Goal: Transaction & Acquisition: Book appointment/travel/reservation

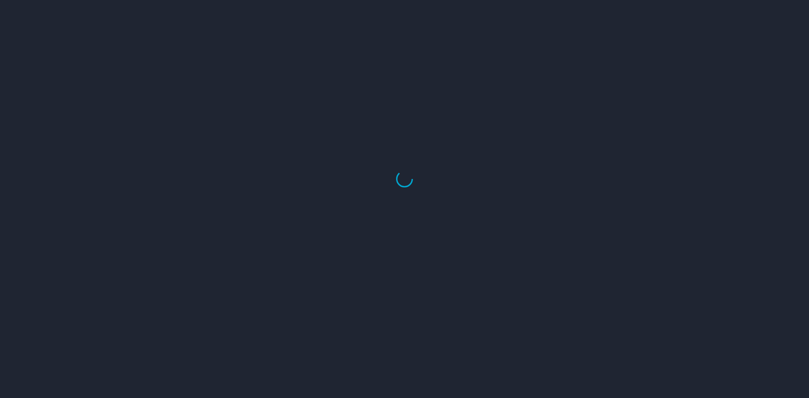
select select "US"
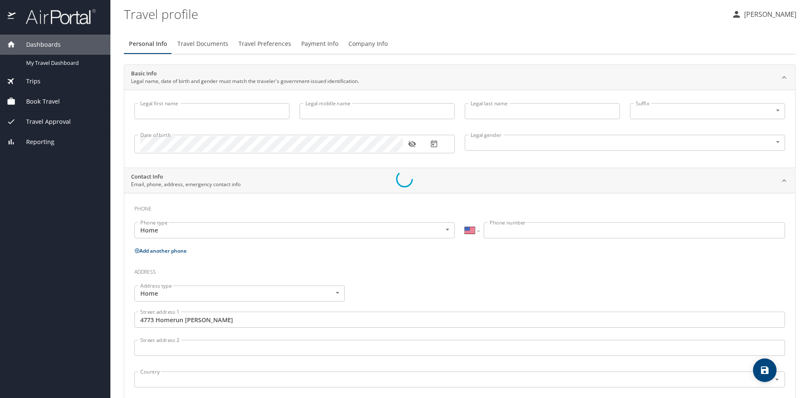
click at [44, 101] on span "Book Travel" at bounding box center [38, 101] width 44 height 9
type input "Chase"
type input "Louis"
type input "Bawden"
type input "Male"
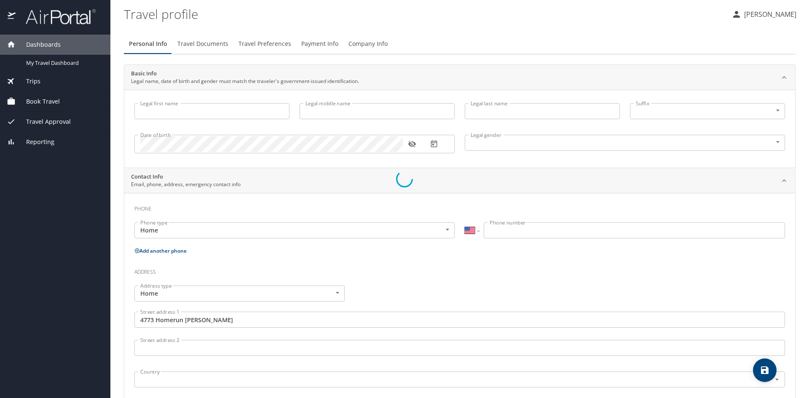
type input "Jaimie"
type input "Bawden"
type input "(801) 520-9832"
type input "jaimie.bawden@gmail.com"
type input "United States of America"
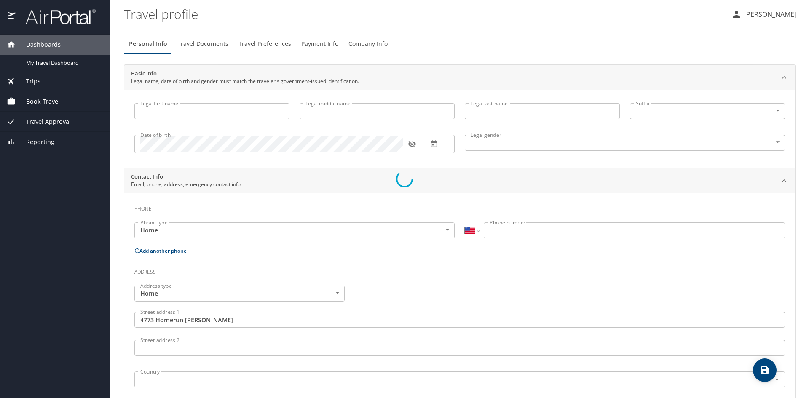
type input "Utah"
type input "United States of America"
type input "Utah"
type input "United States of America"
type input "Utah"
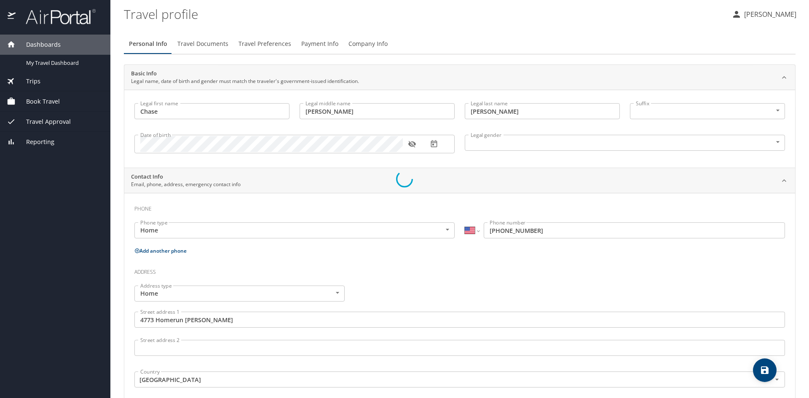
select select "US"
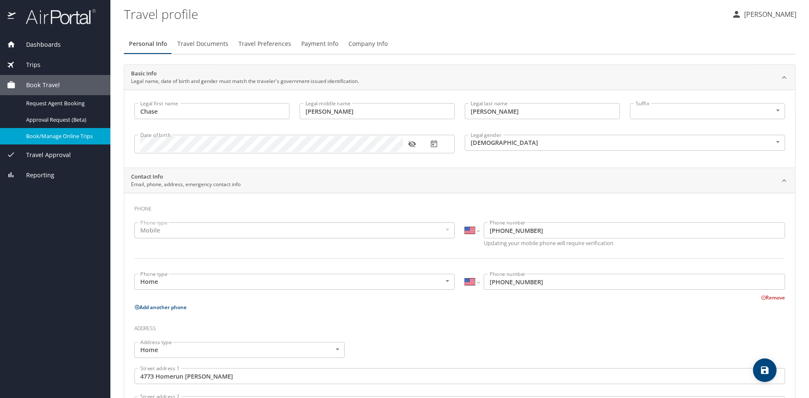
click at [46, 132] on div "Book/Manage Online Trips" at bounding box center [55, 137] width 97 height 10
click at [56, 137] on span "Book/Manage Online Trips" at bounding box center [63, 136] width 74 height 8
